Goal: Information Seeking & Learning: Learn about a topic

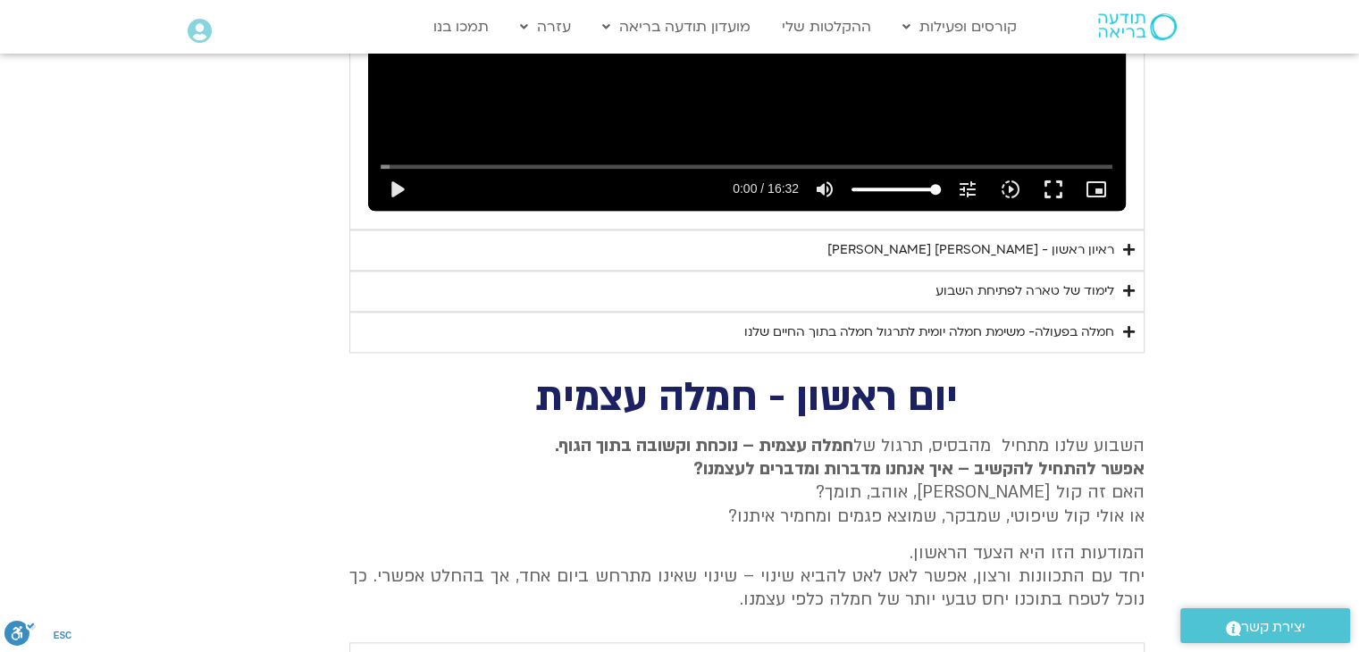
scroll to position [2177, 0]
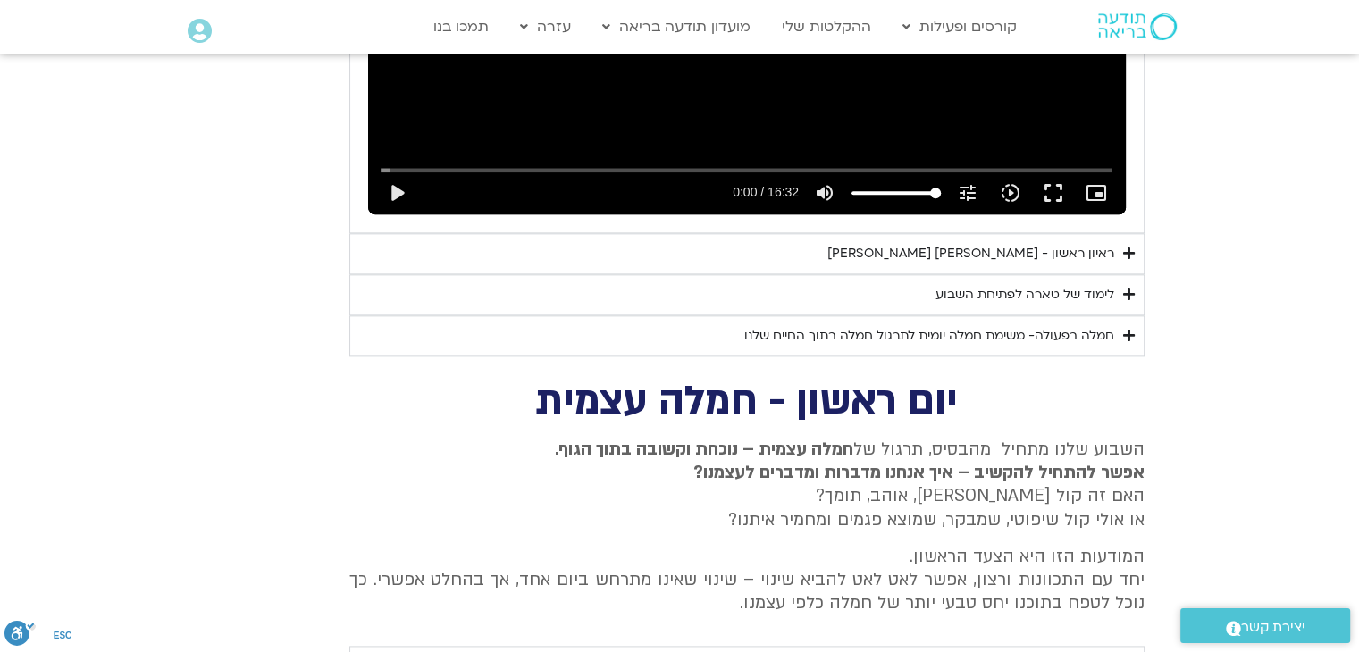
click at [962, 284] on div "לימוד של טארה לפתיחת השבוע" at bounding box center [1025, 294] width 179 height 21
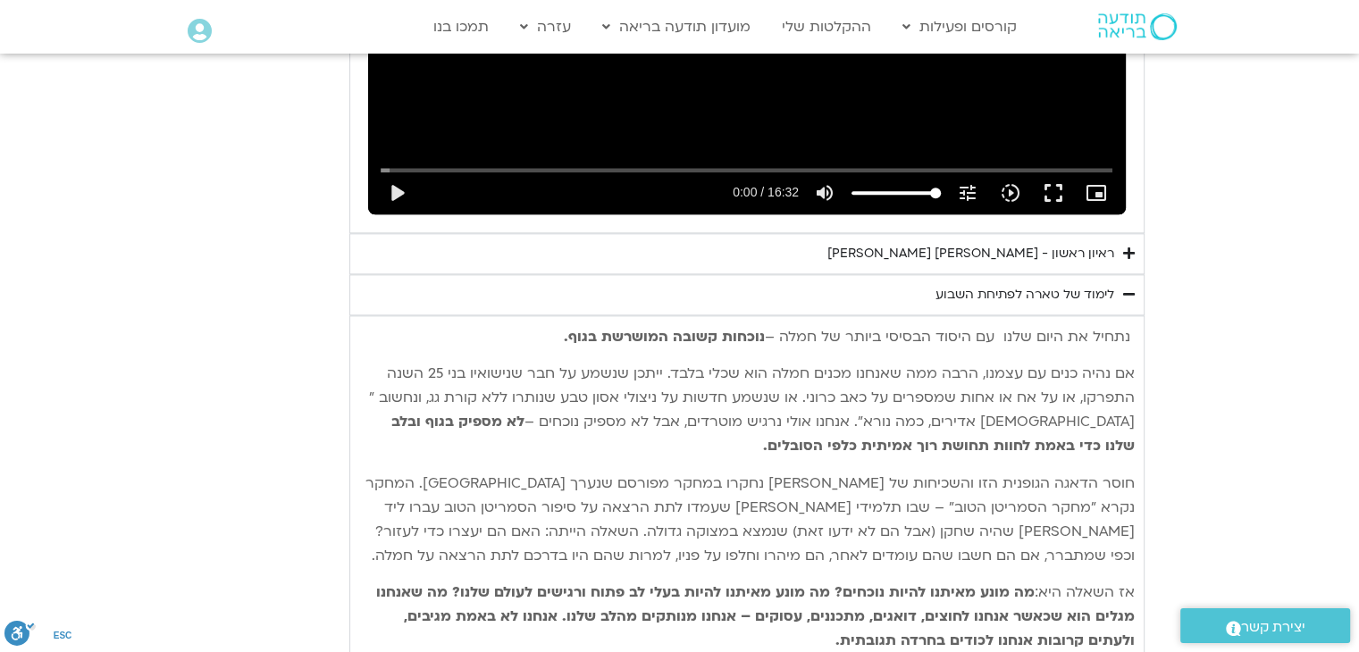
click at [962, 284] on div "לימוד של טארה לפתיחת השבוע" at bounding box center [1025, 294] width 179 height 21
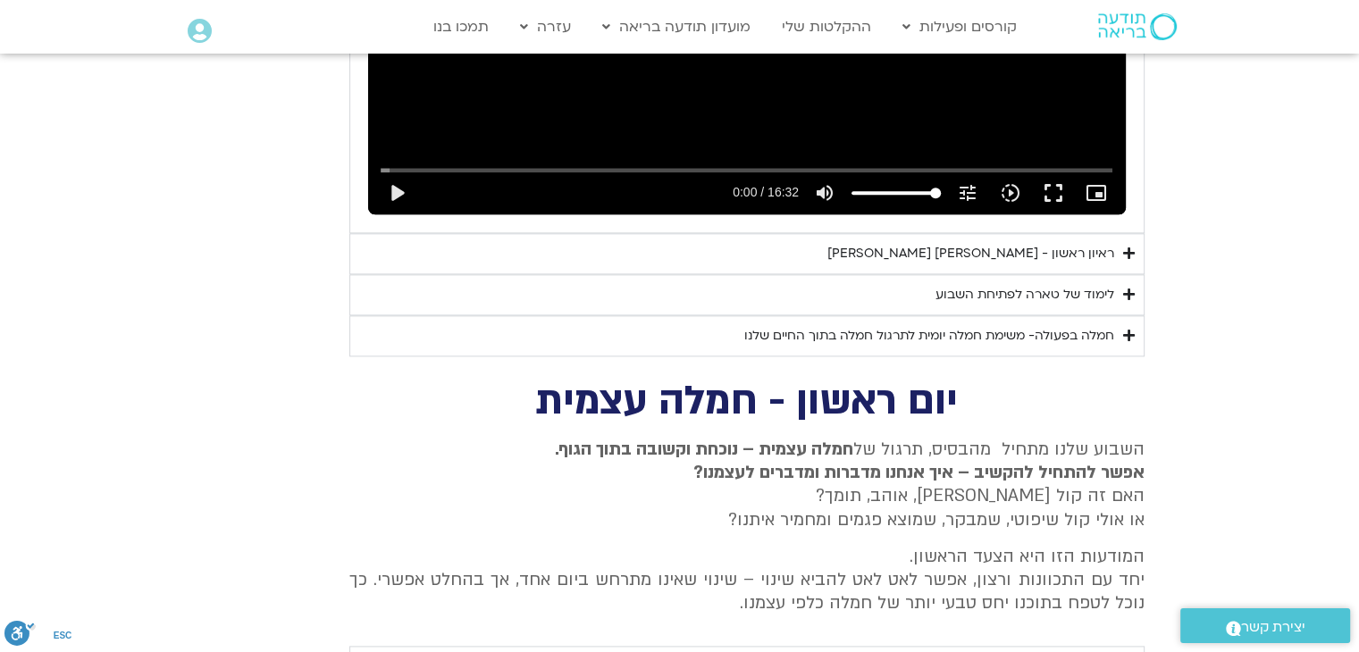
click at [989, 325] on div "חמלה בפעולה- משימת חמלה יומית לתרגול חמלה בתוך החיים שלנו" at bounding box center [929, 335] width 370 height 21
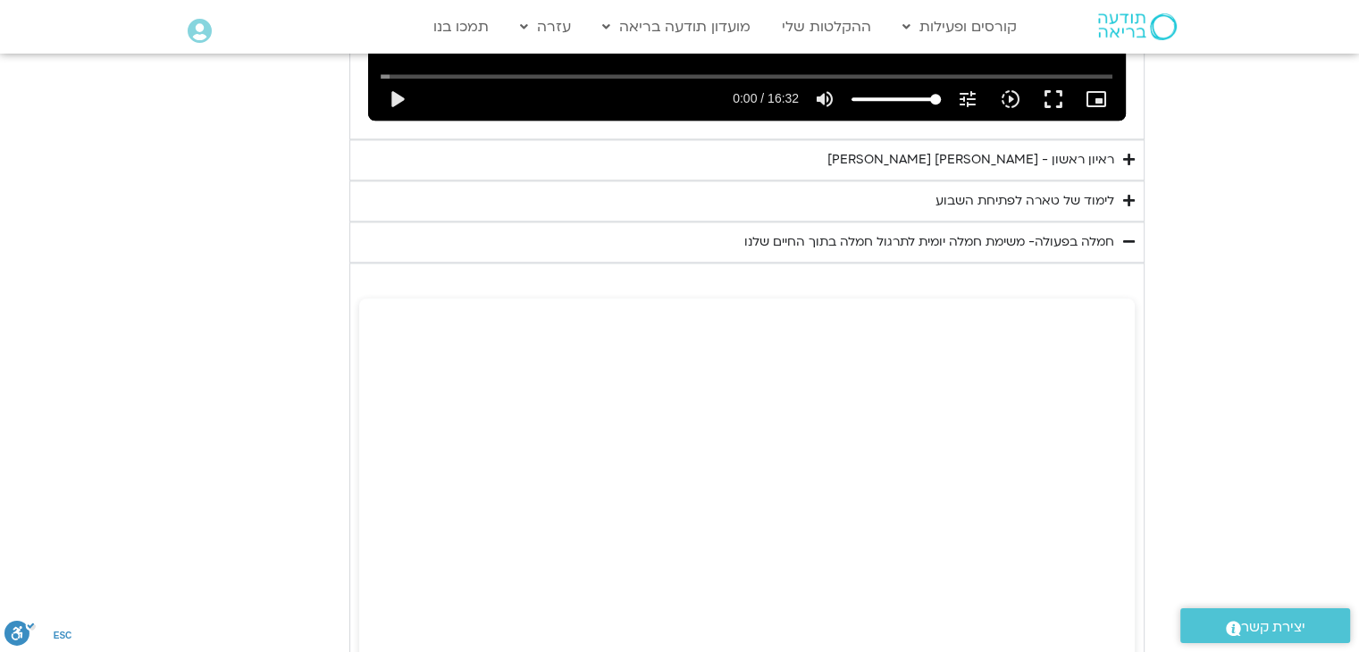
scroll to position [2266, 0]
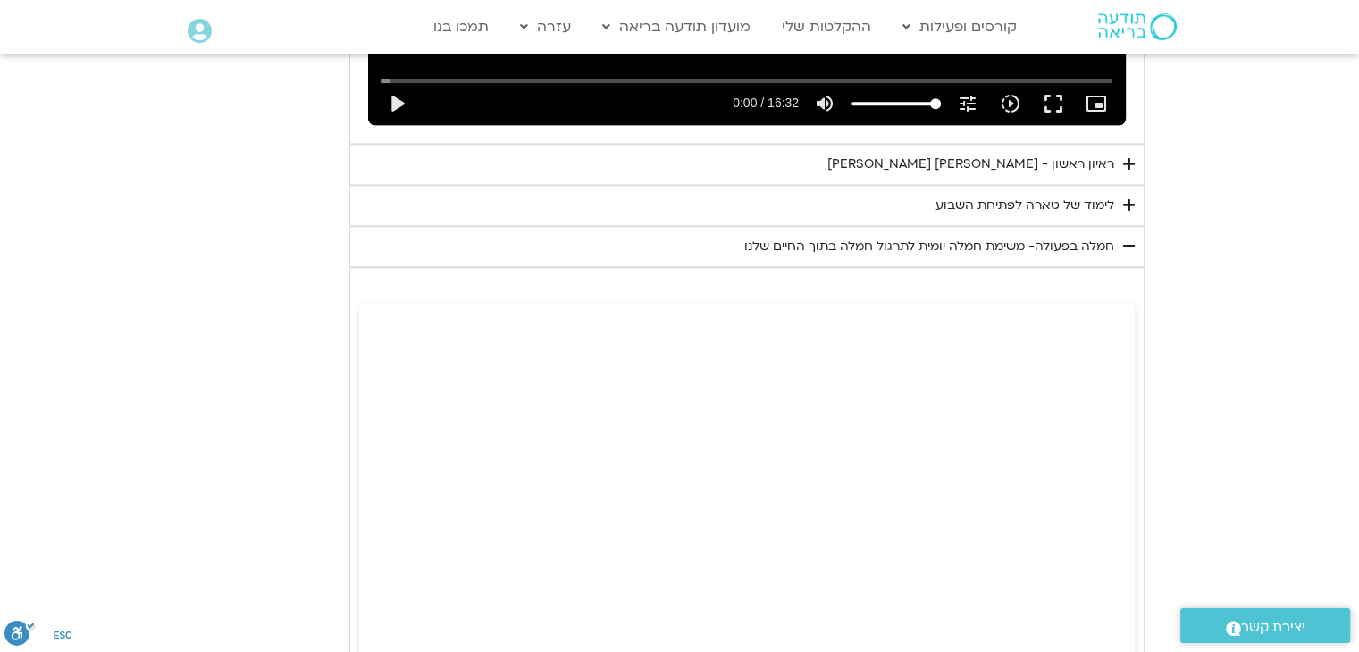
click at [1052, 195] on div "לימוד של טארה לפתיחת השבוע" at bounding box center [1025, 205] width 179 height 21
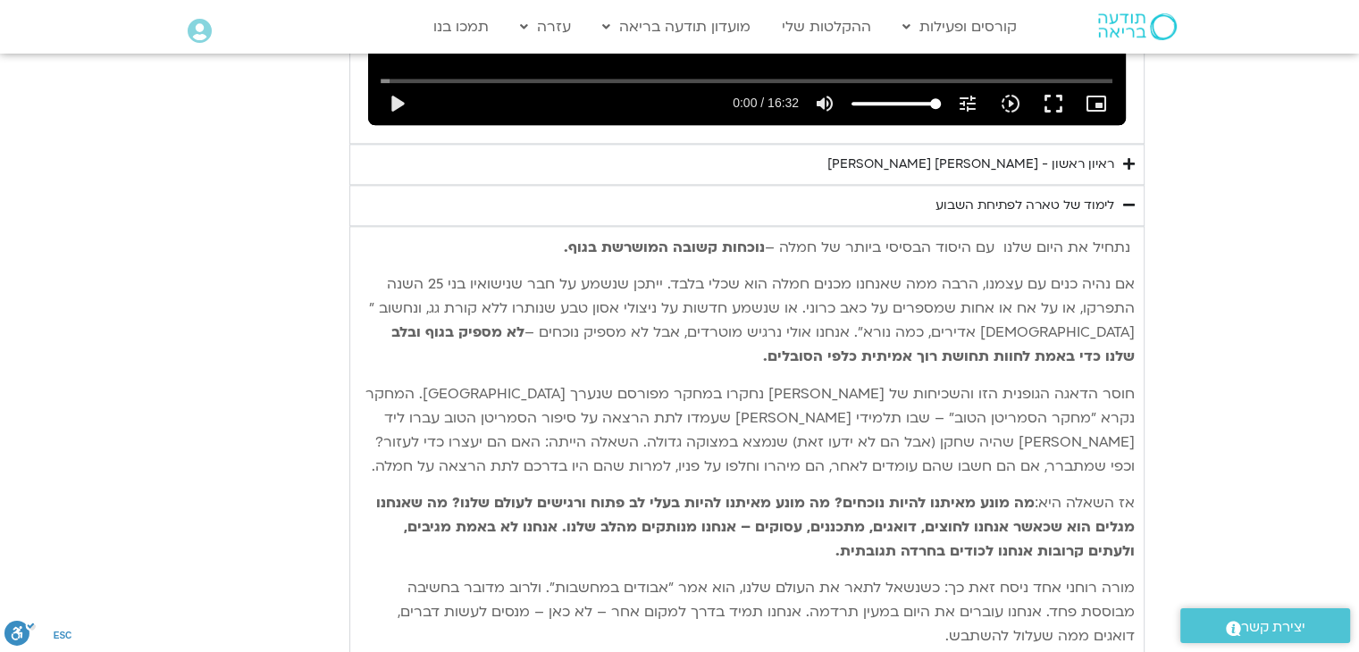
click at [1092, 195] on div "לימוד של טארה לפתיחת השבוע" at bounding box center [1025, 205] width 179 height 21
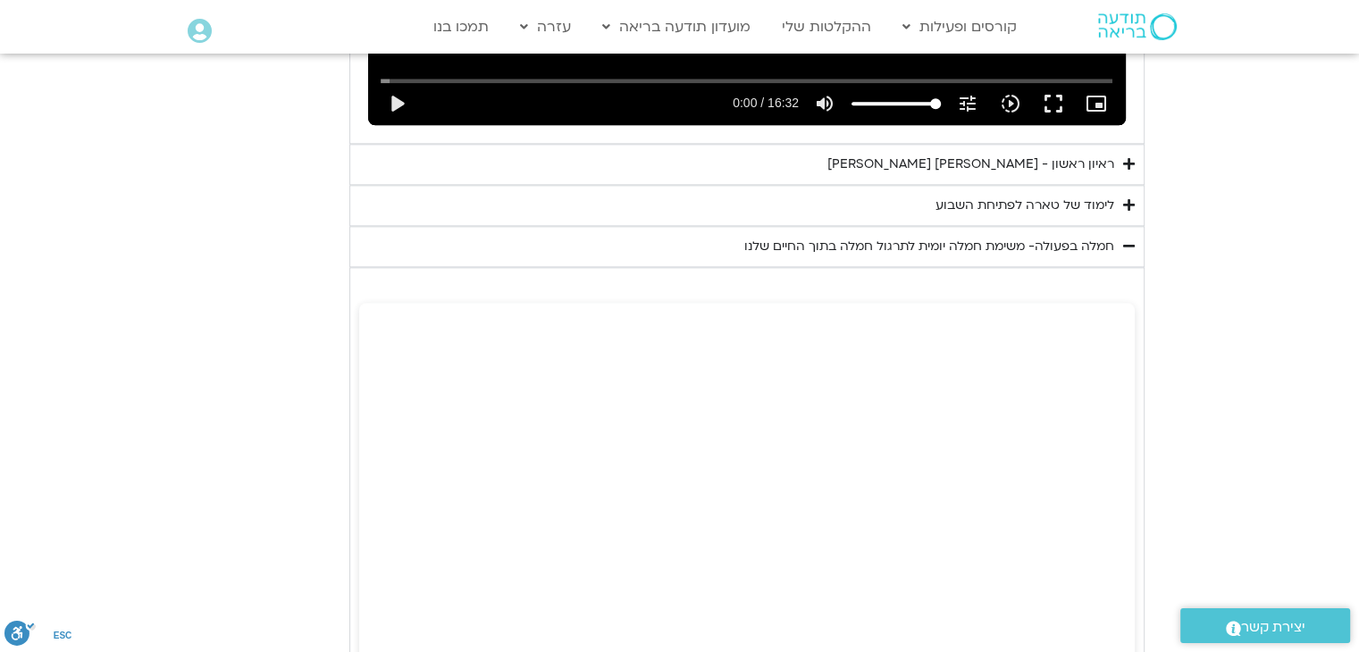
click at [1092, 195] on div "לימוד של טארה לפתיחת השבוע" at bounding box center [1025, 205] width 179 height 21
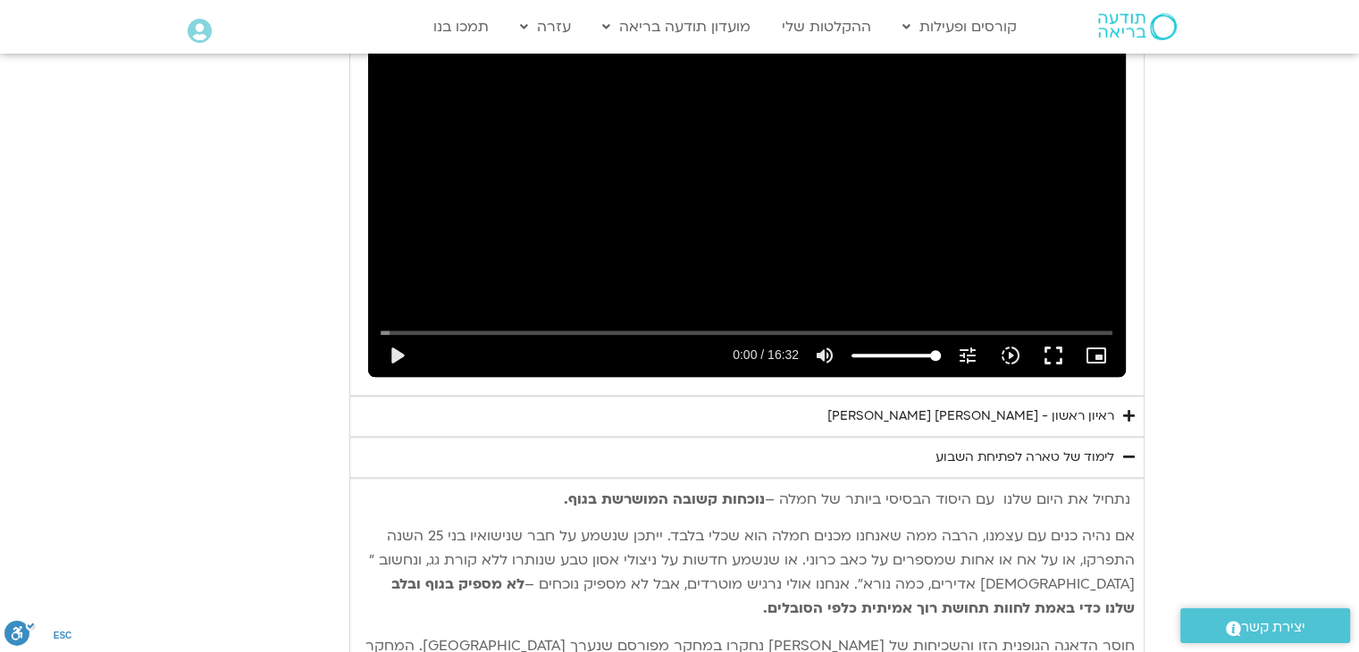
scroll to position [1998, 0]
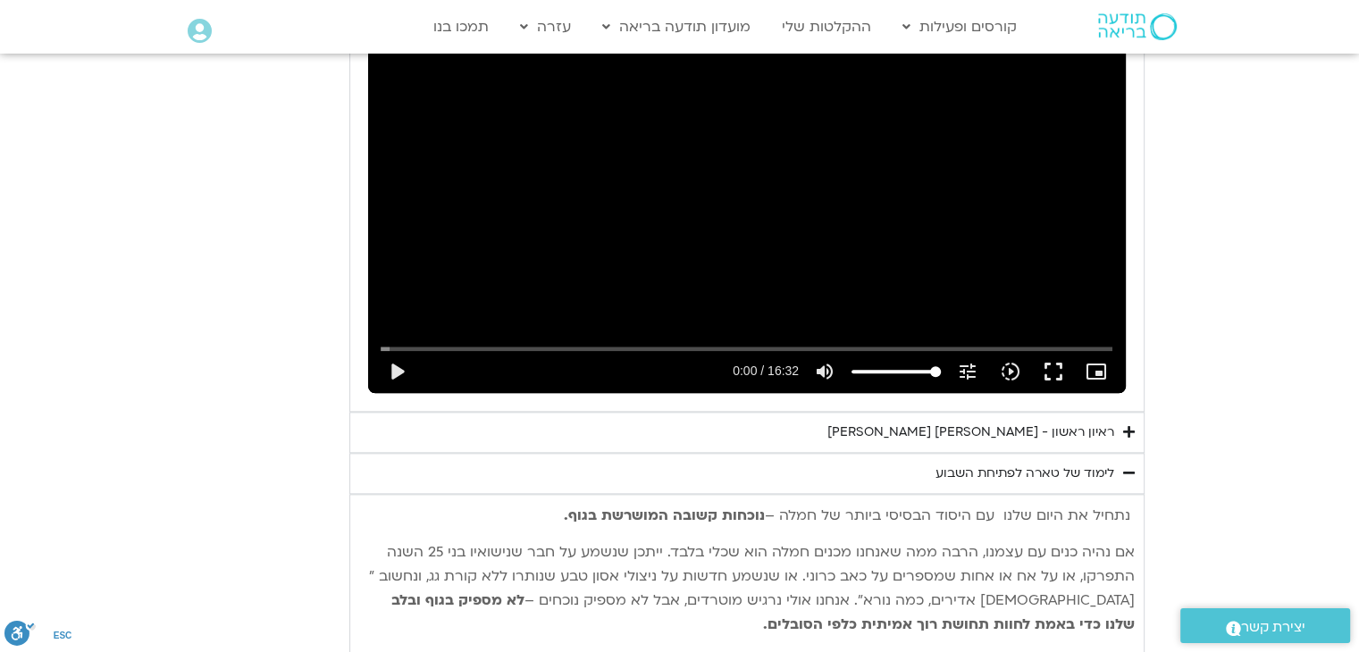
click at [1044, 422] on div "ראיון ראשון - [PERSON_NAME] [PERSON_NAME]" at bounding box center [971, 432] width 287 height 21
click at [1056, 463] on div "לימוד של טארה לפתיחת השבוע" at bounding box center [1025, 473] width 179 height 21
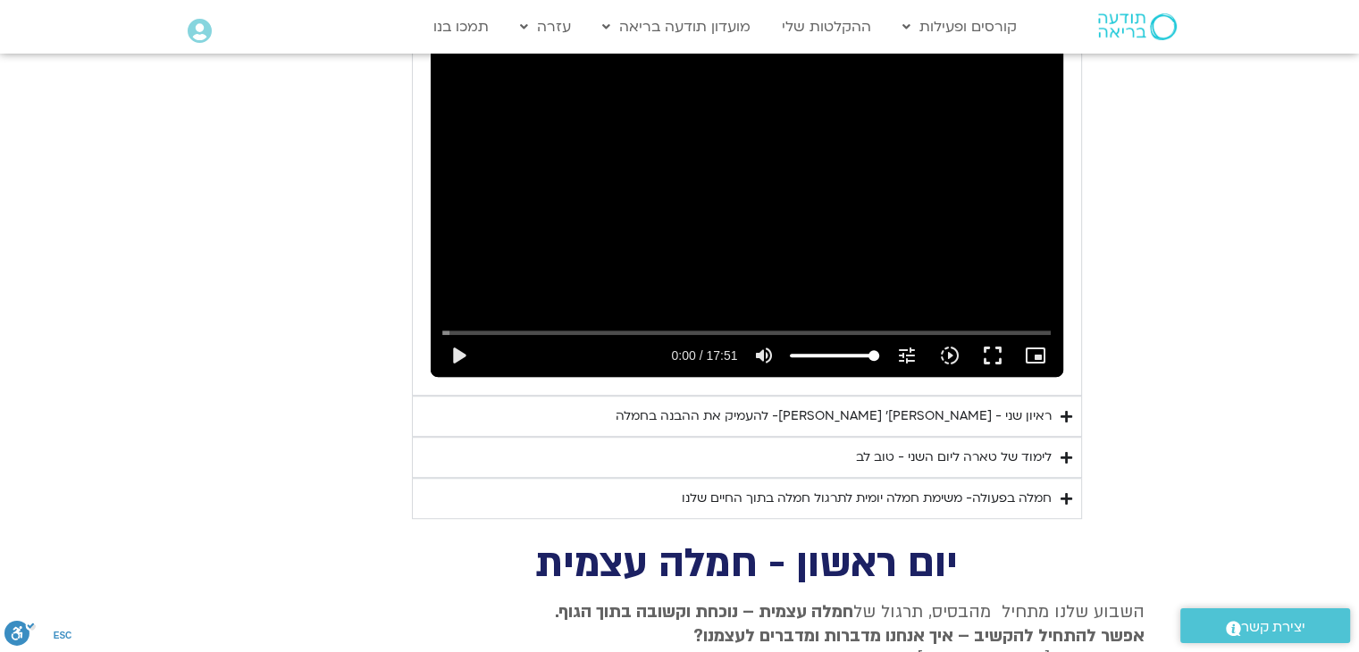
scroll to position [1105, 0]
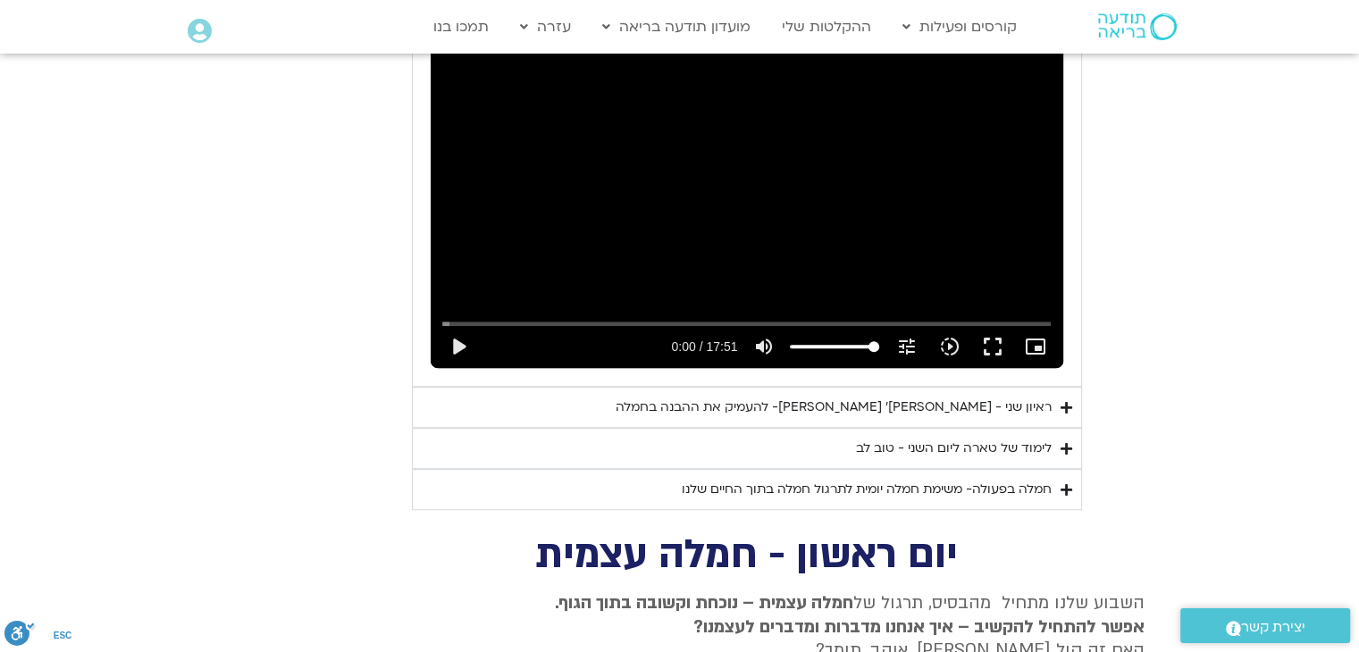
click at [1036, 438] on div "לימוד של טארה ליום השני - טוב לב" at bounding box center [954, 448] width 196 height 21
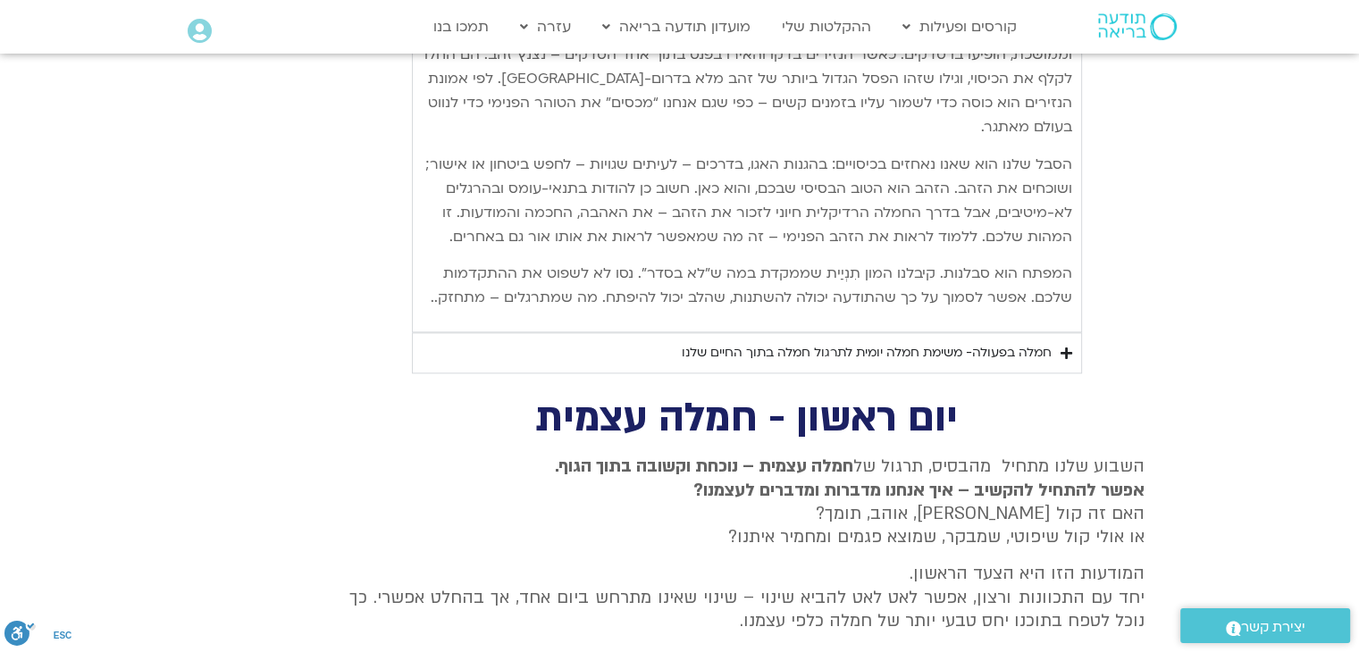
scroll to position [2138, 0]
click at [745, 339] on summary "חמלה בפעולה- משימת חמלה יומית לתרגול חמלה בתוך החיים שלנו" at bounding box center [747, 351] width 670 height 41
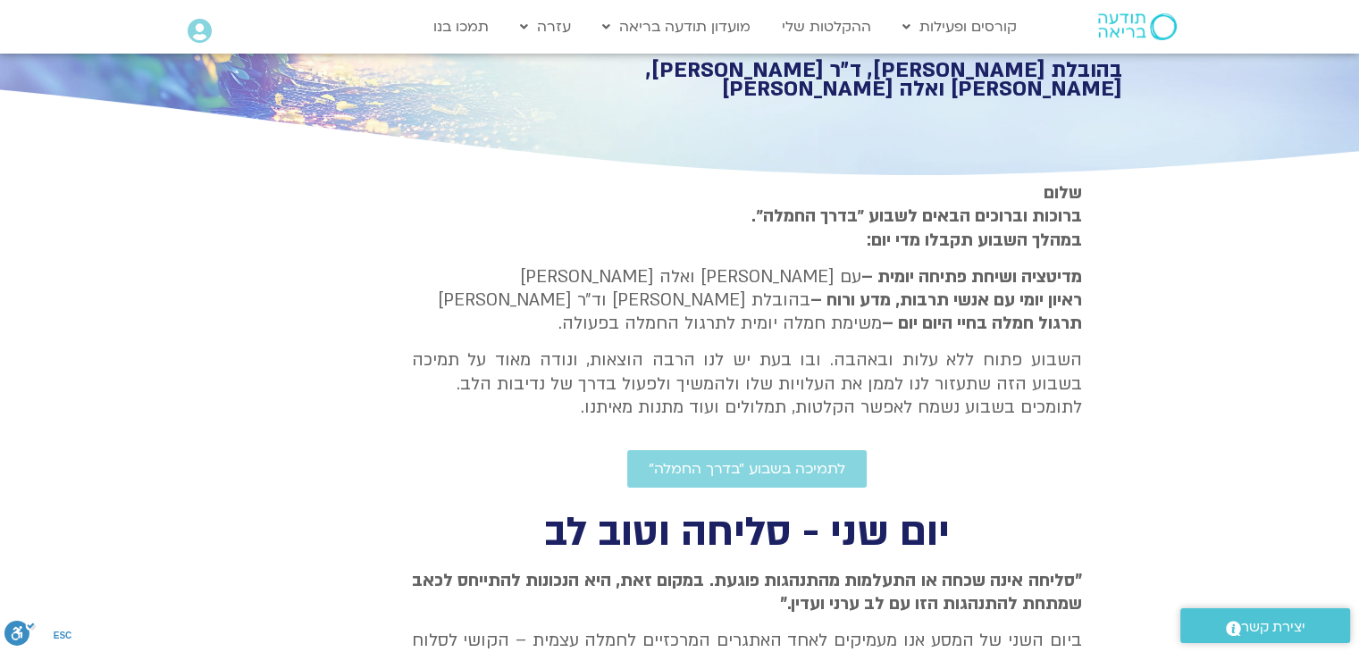
scroll to position [0, 0]
